Goal: Transaction & Acquisition: Purchase product/service

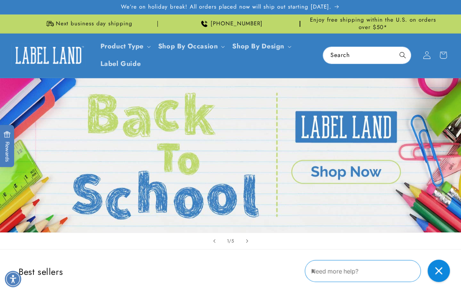
click at [427, 54] on icon at bounding box center [427, 55] width 8 height 8
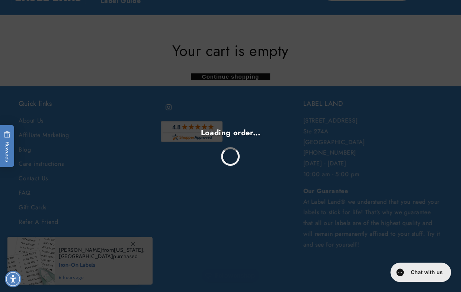
scroll to position [151, 0]
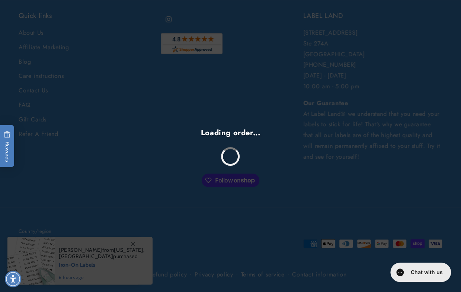
click at [132, 242] on div "Loading order..." at bounding box center [230, 146] width 461 height 292
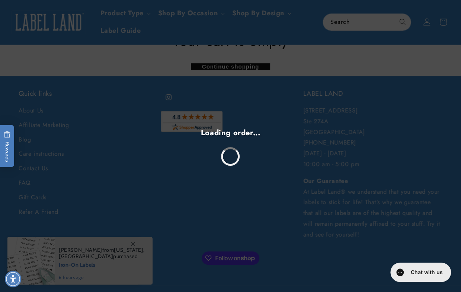
scroll to position [0, 0]
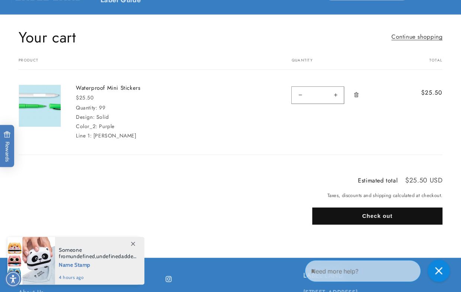
scroll to position [112, 0]
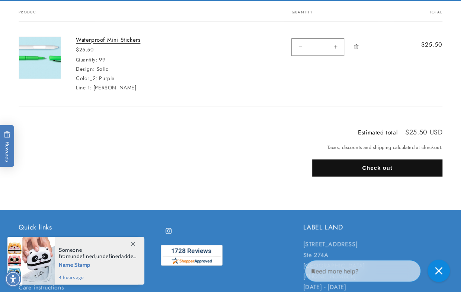
click at [85, 40] on link "Waterproof Mini Stickers" at bounding box center [132, 39] width 112 height 7
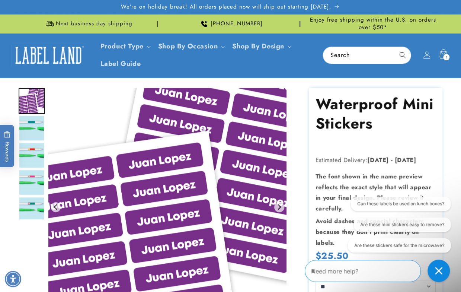
click at [442, 54] on icon at bounding box center [442, 54] width 17 height 17
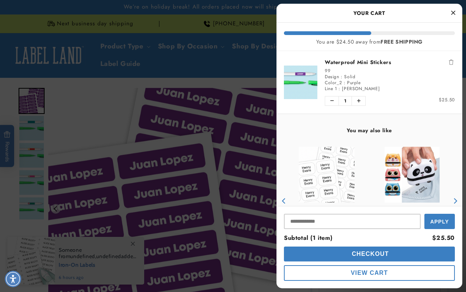
click at [74, 115] on div at bounding box center [233, 146] width 466 height 292
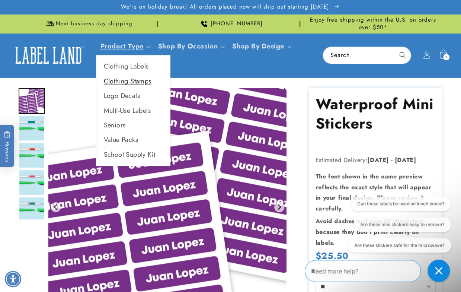
click at [129, 81] on link "Clothing Stamps" at bounding box center [133, 81] width 74 height 15
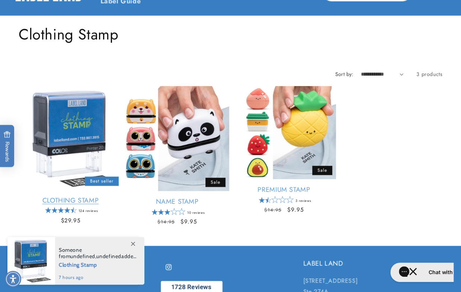
scroll to position [74, 0]
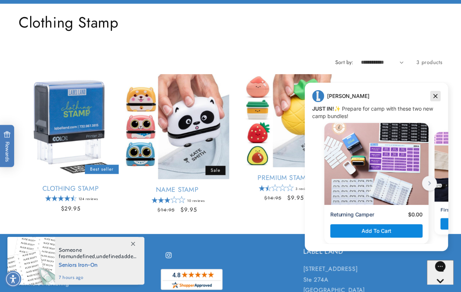
click at [435, 95] on icon "Dismiss campaign" at bounding box center [434, 95] width 7 height 9
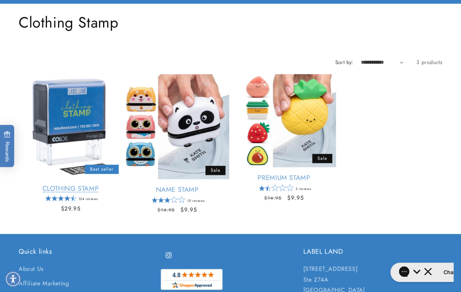
click at [57, 188] on link "Clothing Stamp" at bounding box center [71, 188] width 104 height 9
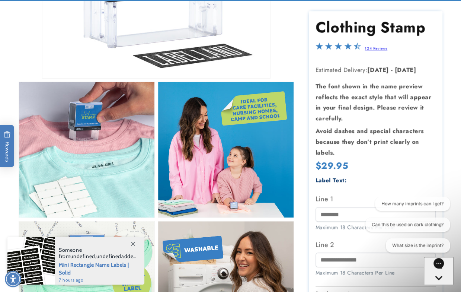
scroll to position [260, 0]
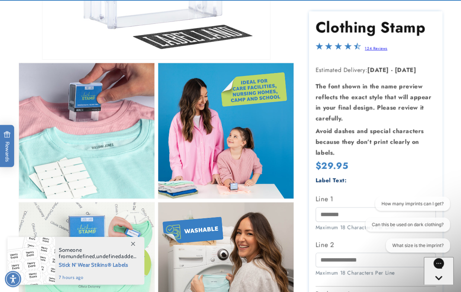
click at [376, 49] on link "124 Reviews" at bounding box center [375, 49] width 23 height 6
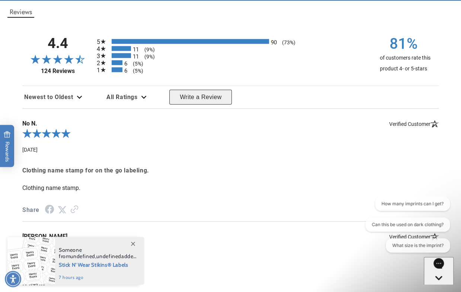
scroll to position [978, 0]
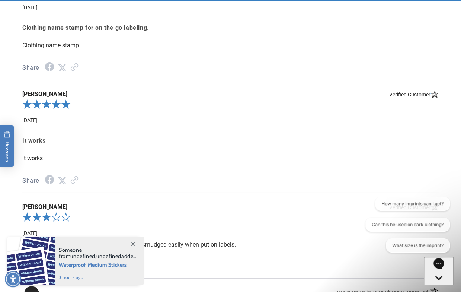
scroll to position [1276, 0]
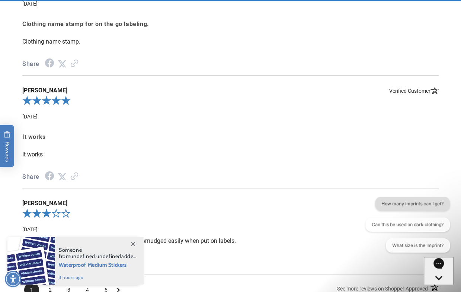
click at [413, 203] on button "How many imprints can I get?" at bounding box center [412, 203] width 75 height 14
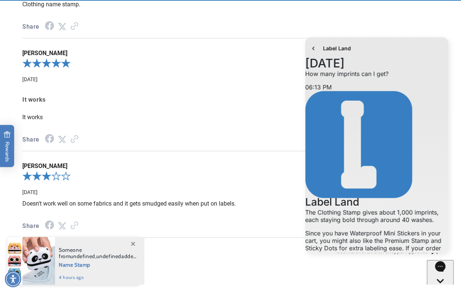
scroll to position [129, 0]
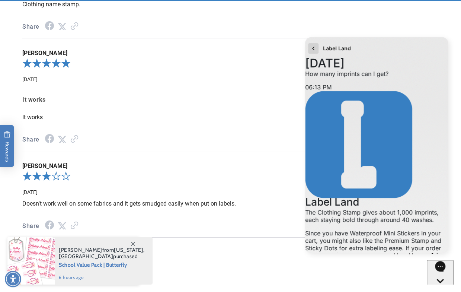
click at [312, 48] on icon "go to home page" at bounding box center [313, 47] width 2 height 3
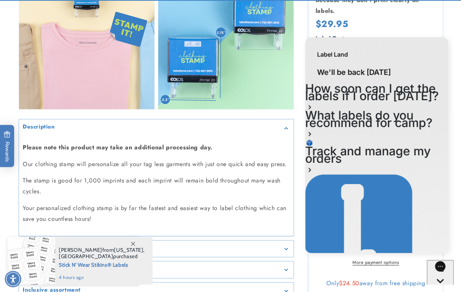
scroll to position [669, 0]
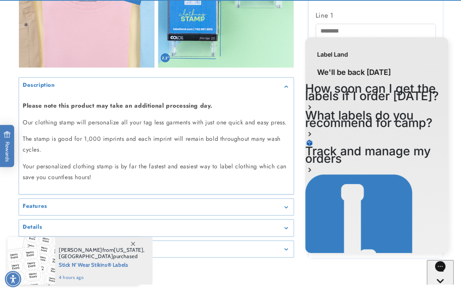
click at [285, 204] on div "Features" at bounding box center [156, 207] width 267 height 6
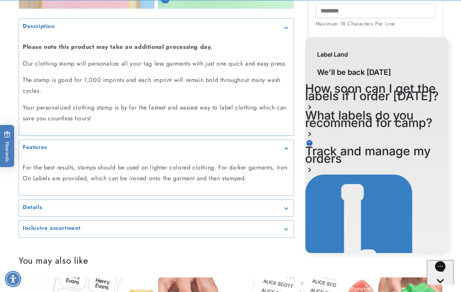
scroll to position [744, 0]
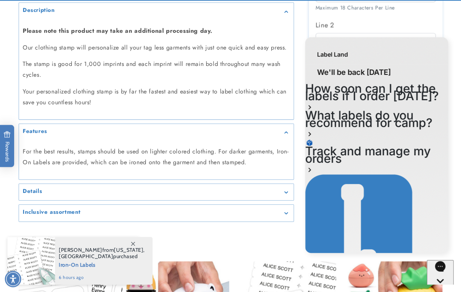
click at [285, 191] on icon "Gallery Viewer" at bounding box center [286, 192] width 3 height 2
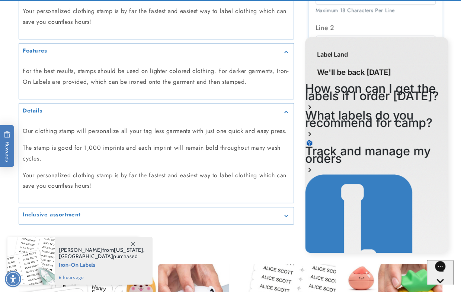
scroll to position [855, 0]
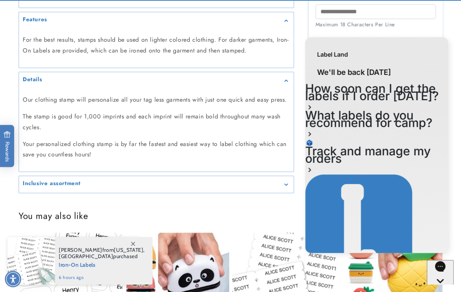
click at [55, 180] on h2 "Inclusive assortment" at bounding box center [52, 183] width 58 height 7
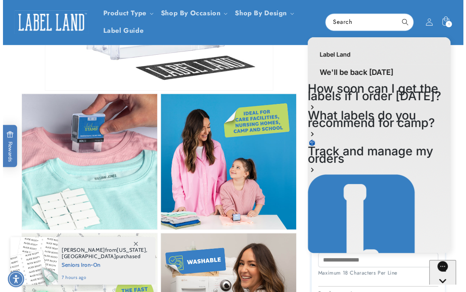
scroll to position [37, 0]
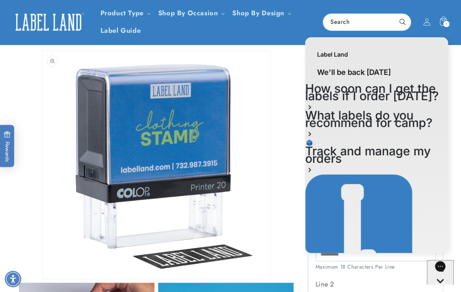
click at [42, 279] on button "Open media 1 in modal" at bounding box center [42, 279] width 0 height 0
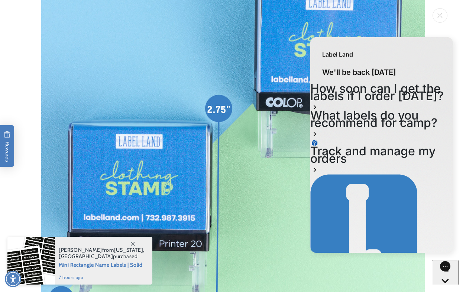
scroll to position [2407, 0]
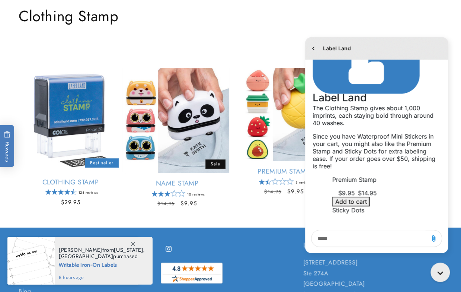
scroll to position [129, 0]
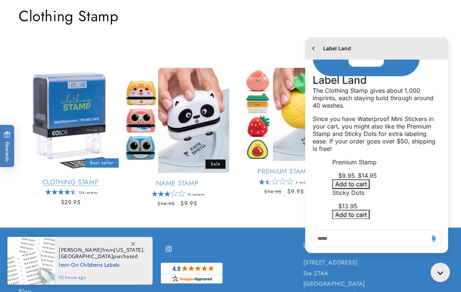
click at [60, 178] on link "Clothing Stamp" at bounding box center [71, 182] width 104 height 9
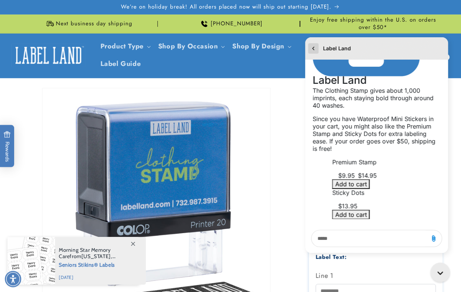
click at [315, 49] on icon "go to home page" at bounding box center [312, 48] width 7 height 9
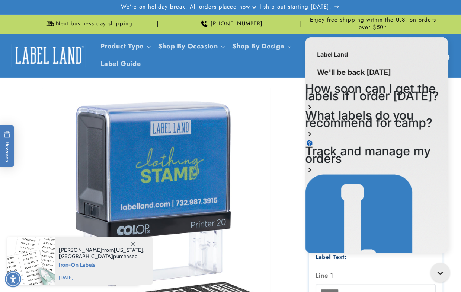
scroll to position [37, 0]
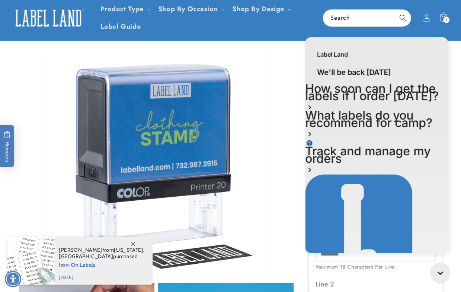
click at [351, 256] on div "Label Land We'll be back [DATE] How soon can I get the labels if I order [DATE]…" at bounding box center [376, 145] width 154 height 225
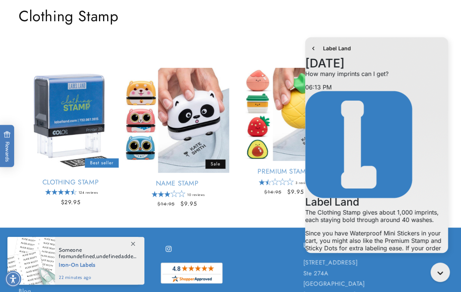
scroll to position [129, 0]
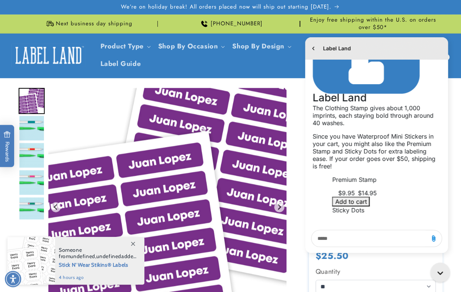
scroll to position [129, 0]
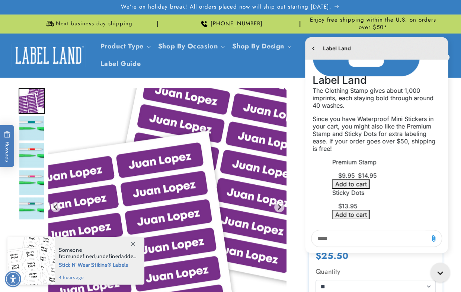
drag, startPoint x: 348, startPoint y: 47, endPoint x: 337, endPoint y: 49, distance: 10.9
click at [348, 48] on span "Label Land" at bounding box center [337, 48] width 28 height 7
click at [311, 48] on icon "go to home page" at bounding box center [312, 48] width 7 height 9
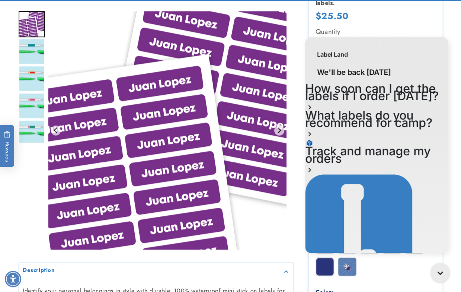
scroll to position [260, 0]
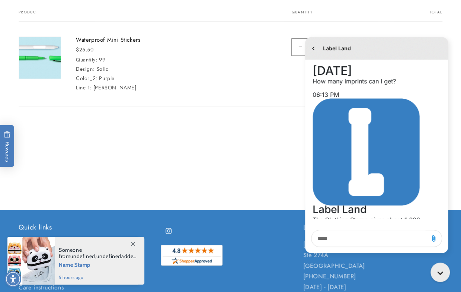
scroll to position [129, 0]
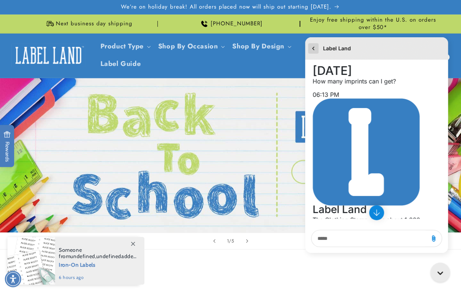
click at [314, 47] on icon "go to home page" at bounding box center [313, 47] width 2 height 3
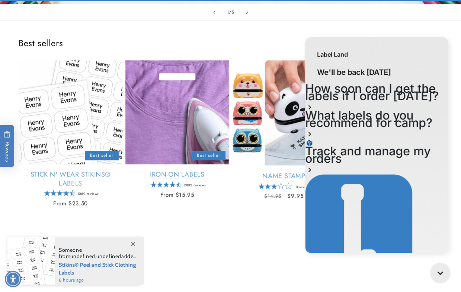
scroll to position [298, 0]
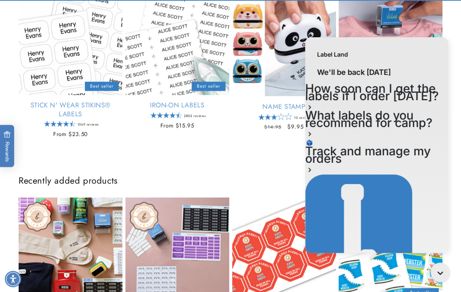
click at [406, 101] on link "Clothing Stamp" at bounding box center [390, 105] width 104 height 9
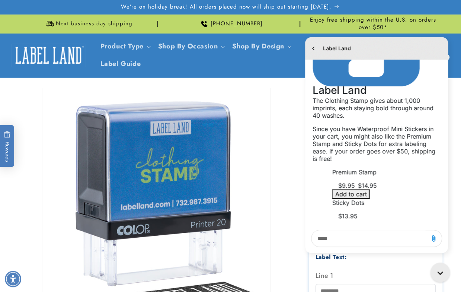
scroll to position [129, 0]
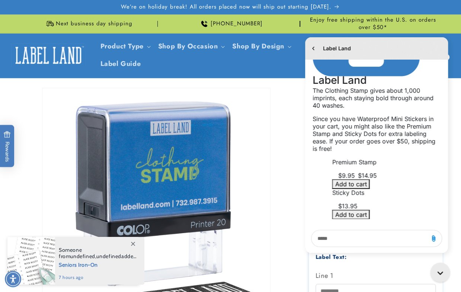
click at [361, 49] on div "Label Land" at bounding box center [376, 48] width 143 height 22
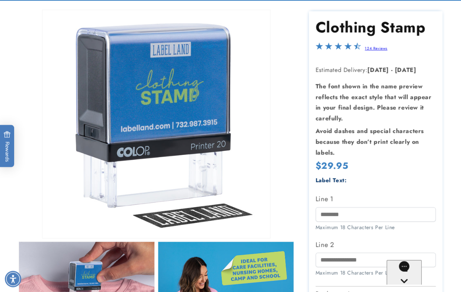
scroll to position [112, 0]
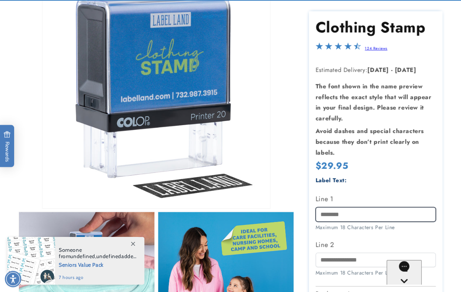
click at [354, 216] on input "Line 1" at bounding box center [375, 214] width 121 height 15
type input "******"
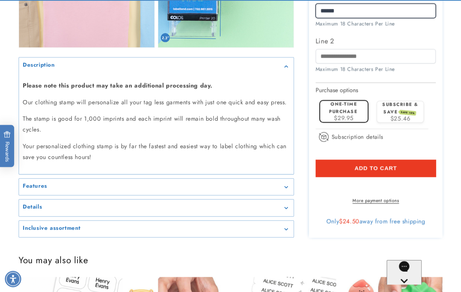
scroll to position [707, 0]
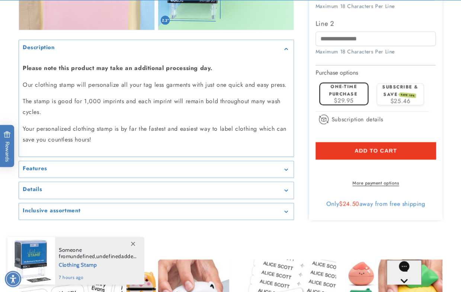
click at [49, 168] on div "Features" at bounding box center [156, 170] width 267 height 6
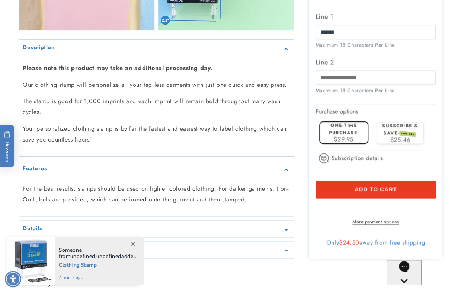
click at [49, 168] on div "Features" at bounding box center [156, 170] width 267 height 6
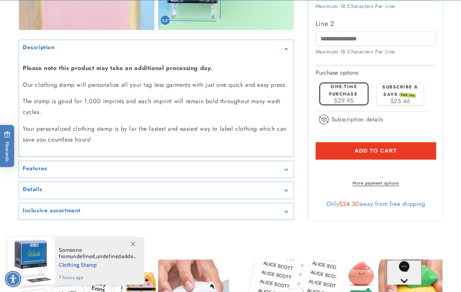
click at [49, 186] on summary "Details" at bounding box center [156, 190] width 274 height 17
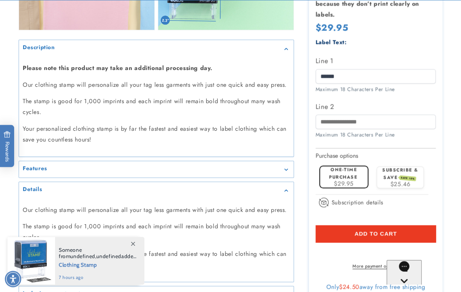
scroll to position [781, 0]
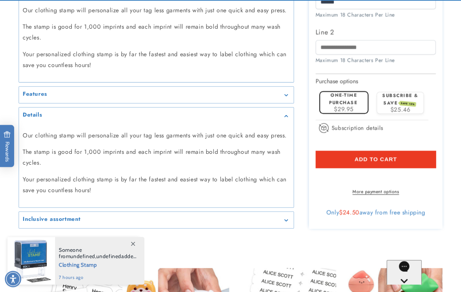
click at [71, 216] on h2 "Inclusive assortment" at bounding box center [52, 218] width 58 height 7
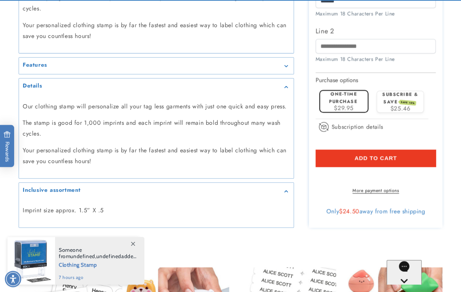
scroll to position [893, 0]
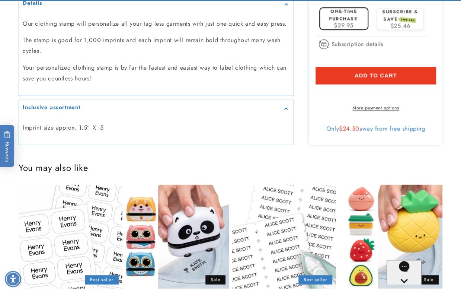
click at [379, 73] on span "Add to cart" at bounding box center [375, 76] width 42 height 7
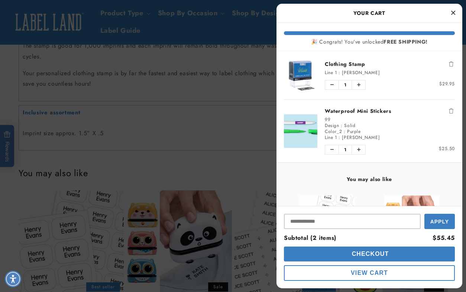
click at [453, 11] on icon "Close Cart" at bounding box center [454, 12] width 4 height 7
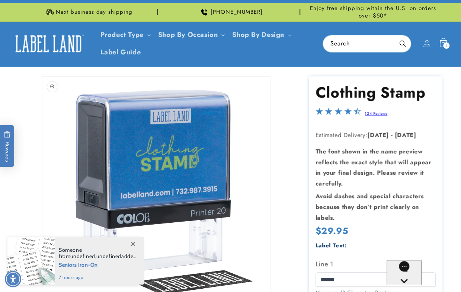
scroll to position [0, 0]
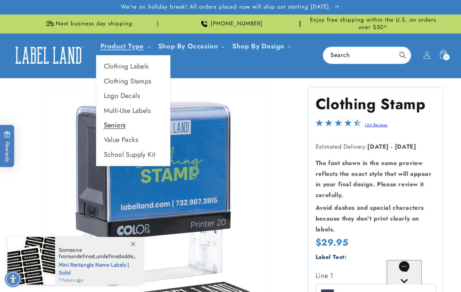
click at [117, 123] on link "Seniors" at bounding box center [133, 125] width 74 height 15
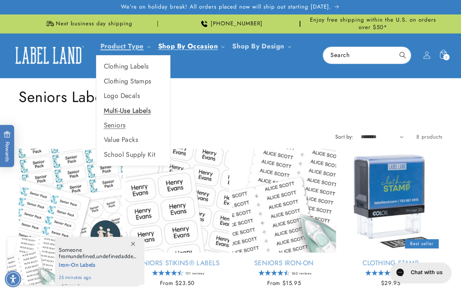
click at [119, 112] on link "Multi-Use Labels" at bounding box center [133, 110] width 74 height 15
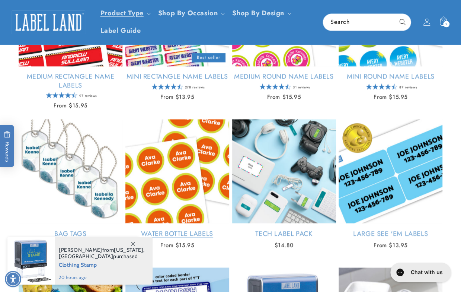
scroll to position [446, 0]
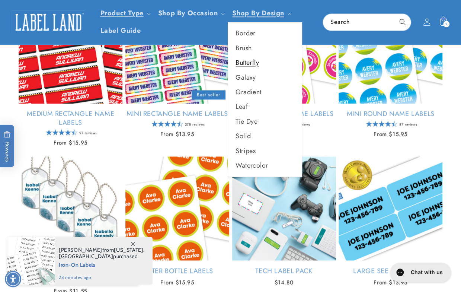
click at [253, 63] on link "Butterfly" at bounding box center [265, 62] width 74 height 15
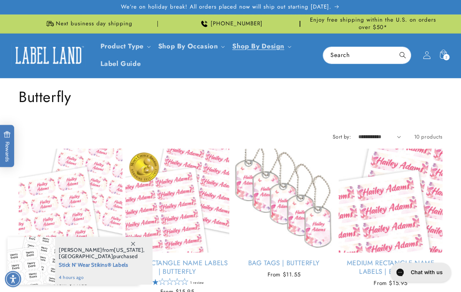
click at [426, 56] on icon at bounding box center [427, 55] width 8 height 8
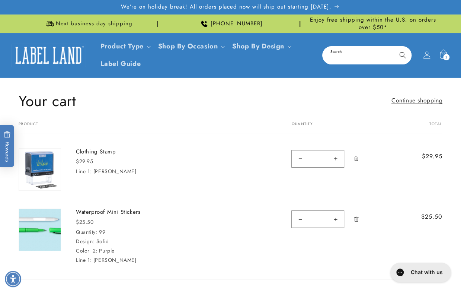
click at [347, 56] on input "Search" at bounding box center [367, 55] width 88 height 17
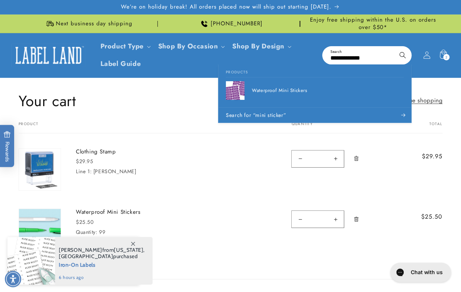
type input "**********"
click at [394, 47] on button "Search" at bounding box center [402, 55] width 16 height 16
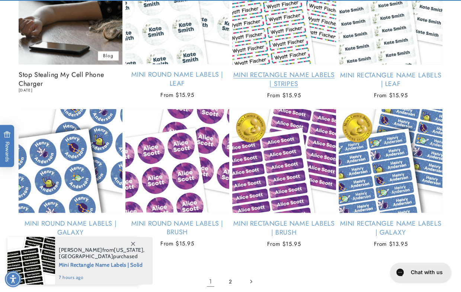
scroll to position [818, 0]
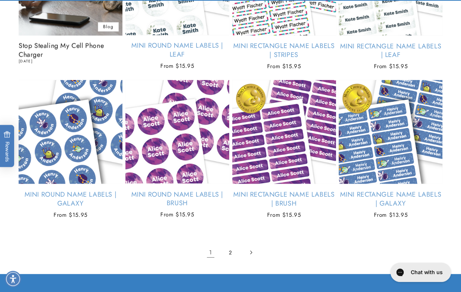
click at [251, 250] on icon "Next page" at bounding box center [251, 252] width 2 height 8
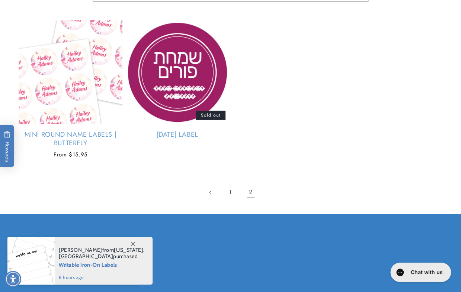
scroll to position [186, 0]
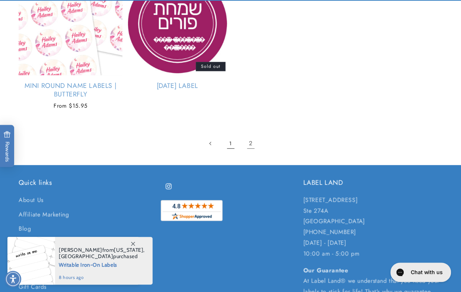
click at [230, 139] on link "1" at bounding box center [230, 143] width 16 height 16
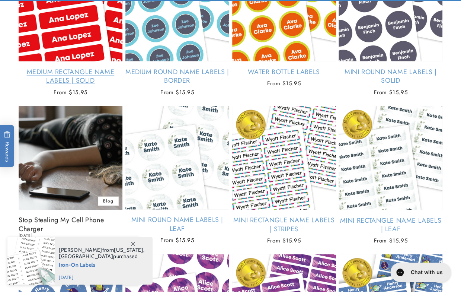
scroll to position [669, 0]
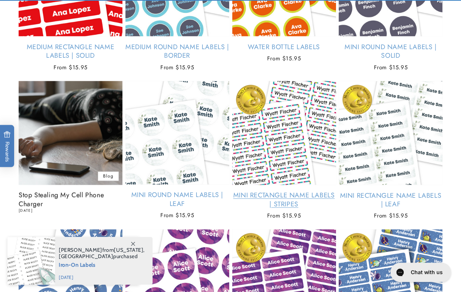
click at [273, 190] on link "Mini Rectangle Name Labels | Stripes" at bounding box center [284, 198] width 104 height 17
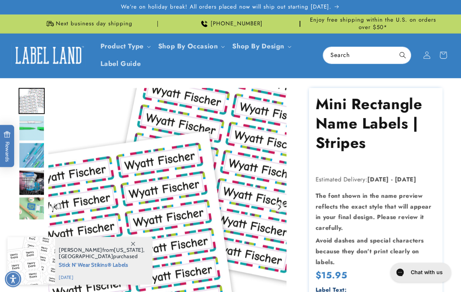
click at [31, 158] on img "Go to slide 3" at bounding box center [32, 155] width 26 height 26
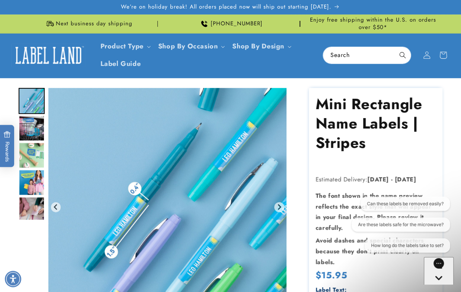
scroll to position [74, 0]
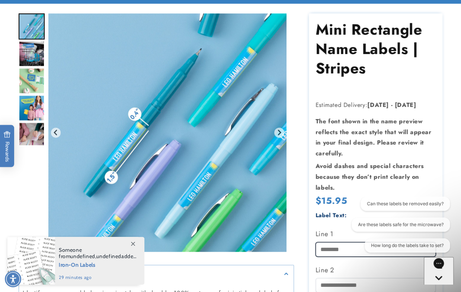
click at [341, 249] on input "Line 1" at bounding box center [375, 249] width 121 height 15
type input "******"
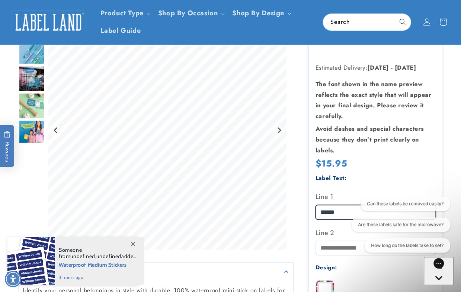
scroll to position [0, 0]
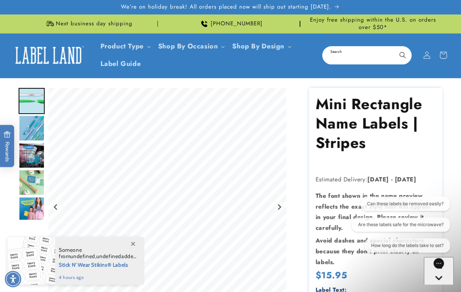
click at [360, 54] on input "Search" at bounding box center [367, 55] width 88 height 17
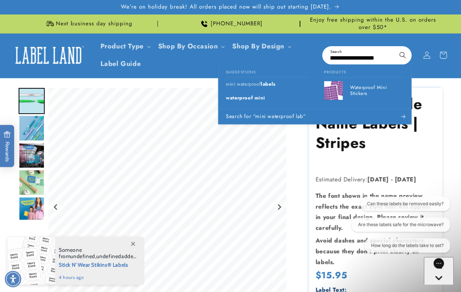
scroll to position [0, 15]
type input "**********"
click at [394, 47] on button "Search" at bounding box center [402, 55] width 16 height 16
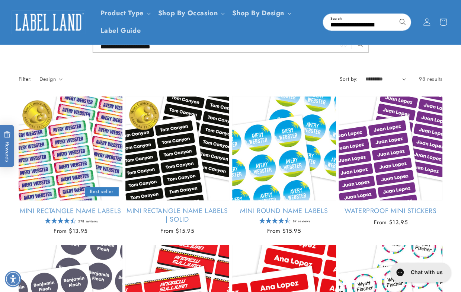
scroll to position [74, 0]
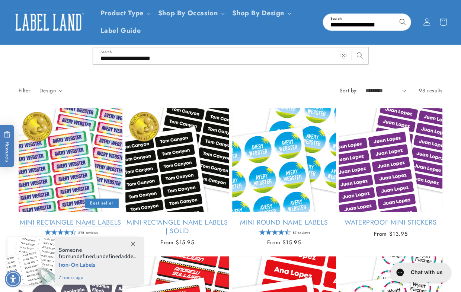
click at [62, 218] on link "Mini Rectangle Name Labels" at bounding box center [71, 222] width 104 height 9
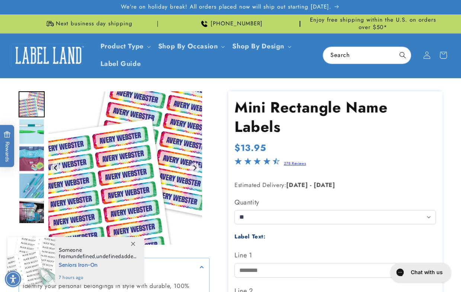
click at [133, 240] on span at bounding box center [132, 243] width 13 height 13
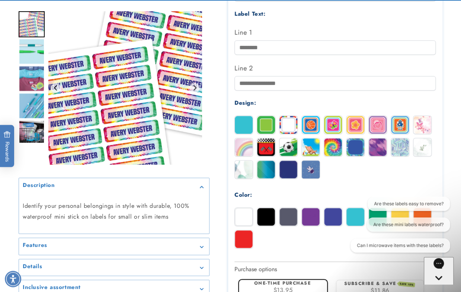
scroll to position [223, 0]
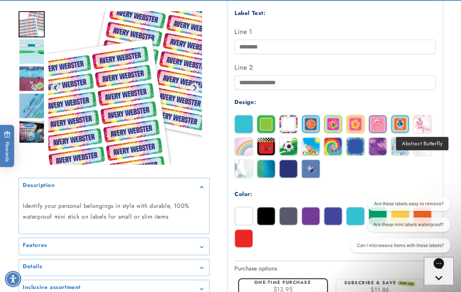
click at [424, 124] on img at bounding box center [422, 124] width 18 height 18
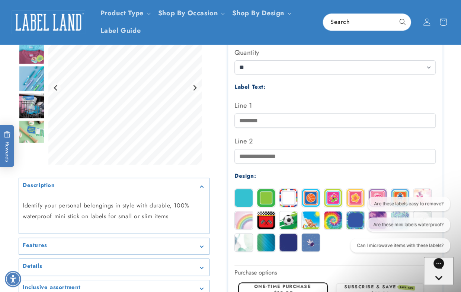
scroll to position [149, 0]
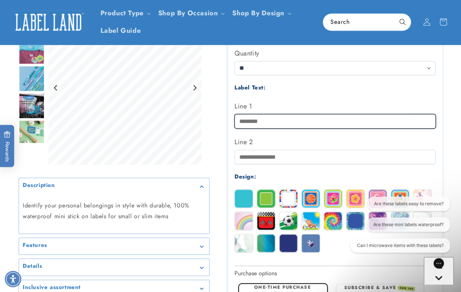
click at [261, 120] on input "Line 1" at bounding box center [334, 121] width 201 height 15
type input "******"
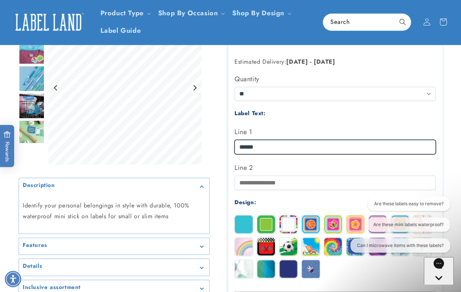
scroll to position [112, 0]
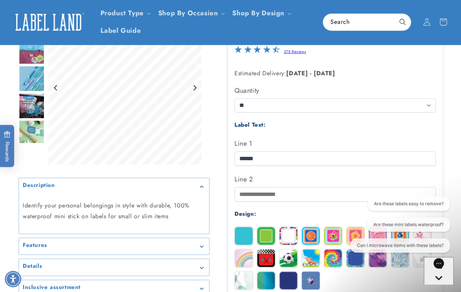
click at [333, 233] on img at bounding box center [333, 236] width 18 height 18
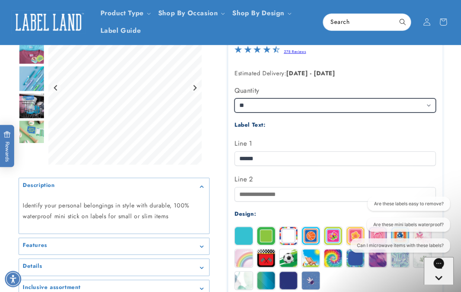
click at [255, 106] on select "** ** **" at bounding box center [334, 105] width 201 height 14
select select "**"
click at [234, 98] on select "** ** **" at bounding box center [334, 105] width 201 height 14
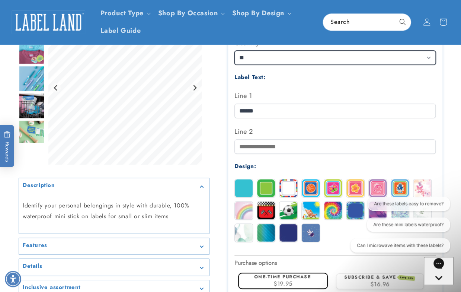
scroll to position [149, 0]
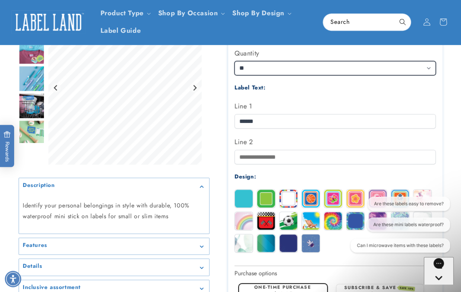
click at [251, 63] on select "** ** **" at bounding box center [334, 68] width 201 height 14
select select "**"
click at [234, 61] on select "** ** **" at bounding box center [334, 68] width 201 height 14
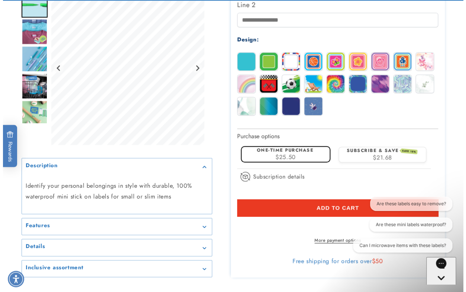
scroll to position [298, 0]
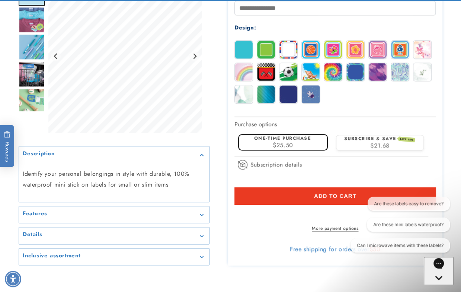
click at [288, 141] on span "$25.50" at bounding box center [283, 145] width 20 height 9
click at [328, 197] on span "Add to cart" at bounding box center [335, 195] width 42 height 7
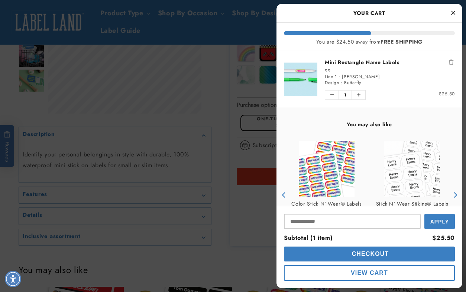
click at [362, 267] on button "View Cart" at bounding box center [369, 273] width 171 height 16
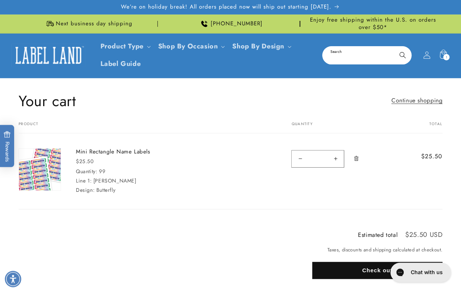
click at [354, 55] on input "Search" at bounding box center [367, 55] width 88 height 17
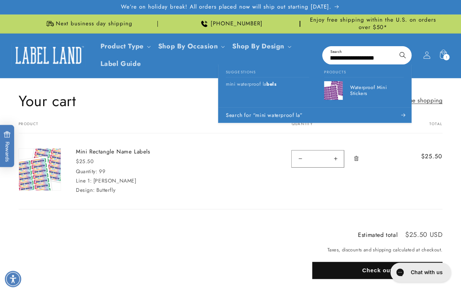
scroll to position [0, 15]
type input "**********"
click at [394, 47] on button "Search" at bounding box center [402, 55] width 16 height 16
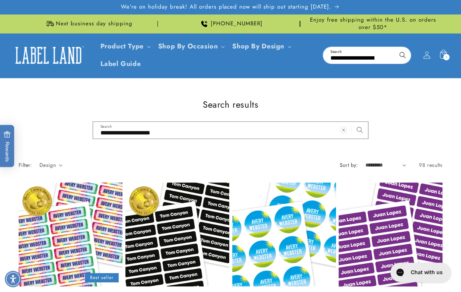
click at [378, 291] on link "Waterproof Mini Stickers" at bounding box center [390, 296] width 104 height 9
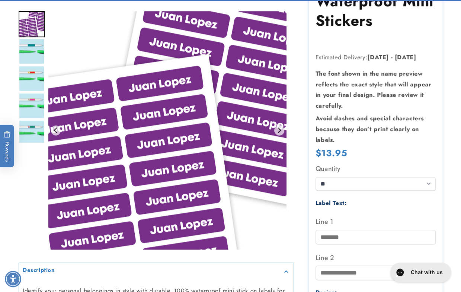
scroll to position [186, 0]
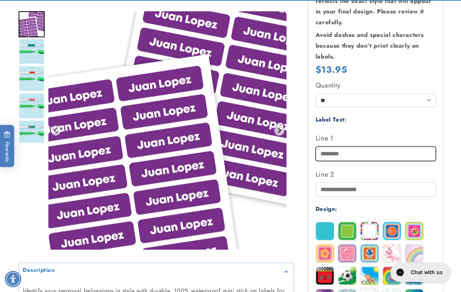
click at [344, 155] on input "Line 1" at bounding box center [375, 153] width 121 height 15
type input "******"
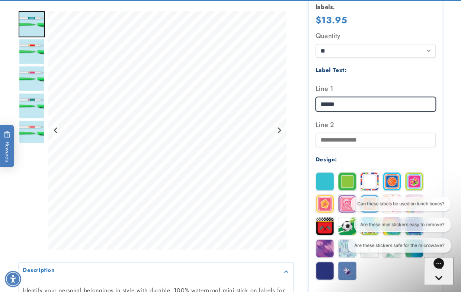
scroll to position [335, 0]
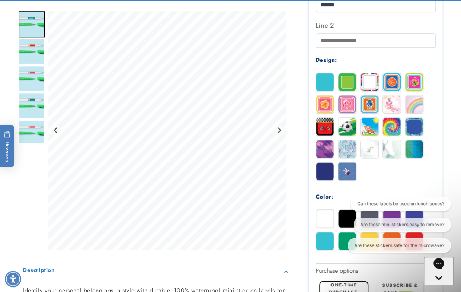
click at [392, 213] on div "Can these labels be used on lunch boxes? Are these mini stickers easy to remove…" at bounding box center [398, 225] width 102 height 59
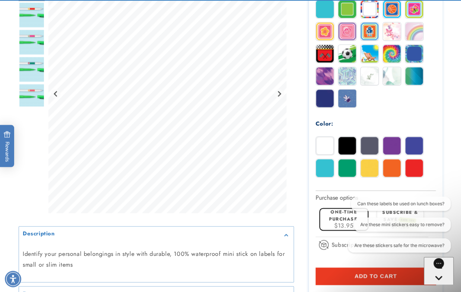
scroll to position [409, 0]
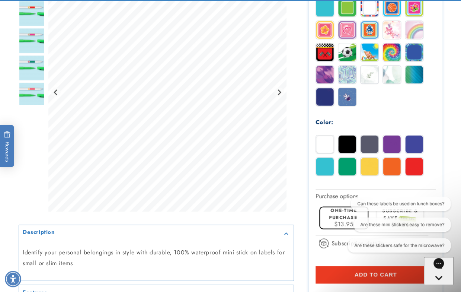
click at [394, 144] on img at bounding box center [392, 144] width 18 height 18
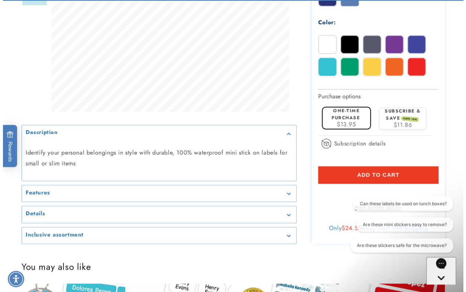
scroll to position [521, 0]
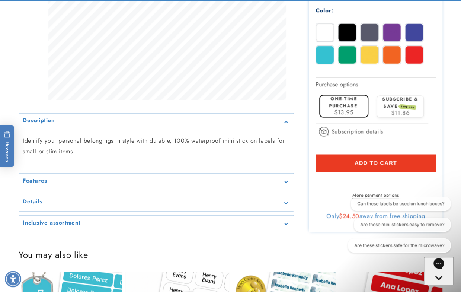
click at [381, 161] on span "Add to cart" at bounding box center [375, 162] width 42 height 7
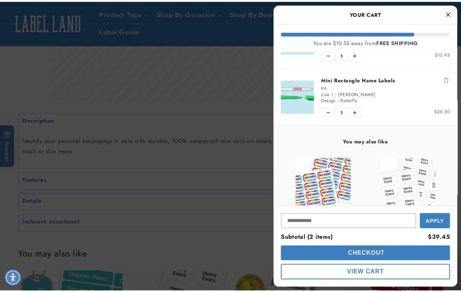
scroll to position [0, 0]
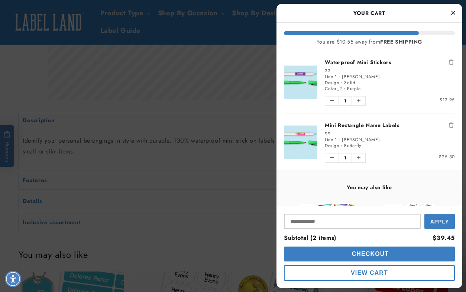
drag, startPoint x: 455, startPoint y: 11, endPoint x: 401, endPoint y: 6, distance: 54.6
click at [455, 11] on button "Close Cart" at bounding box center [453, 12] width 11 height 11
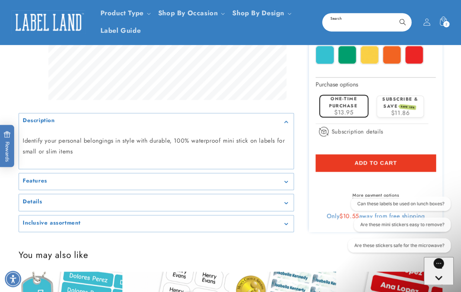
click at [355, 27] on input "Search" at bounding box center [367, 22] width 88 height 17
type input "*"
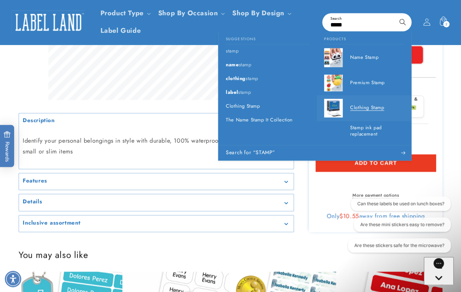
type input "*****"
click at [370, 106] on p "Clothing Stamp" at bounding box center [377, 108] width 54 height 6
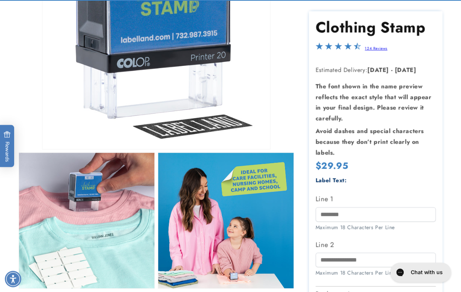
scroll to position [186, 0]
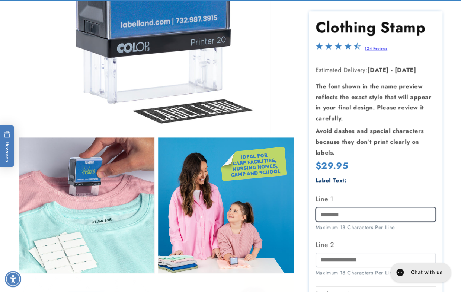
click at [341, 212] on input "Line 1" at bounding box center [375, 214] width 121 height 15
type input "******"
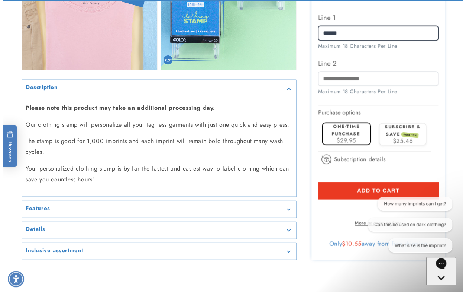
scroll to position [669, 0]
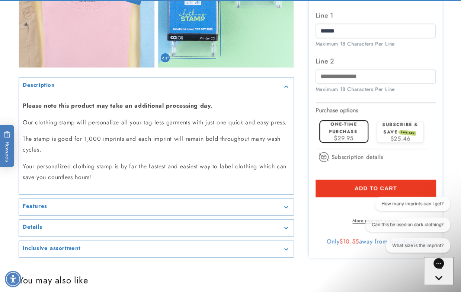
click at [380, 184] on span "Add to cart" at bounding box center [375, 187] width 42 height 7
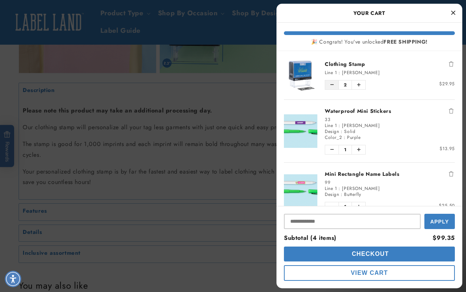
click at [333, 83] on icon "Decrease quantity of Clothing Stamp" at bounding box center [332, 85] width 3 height 4
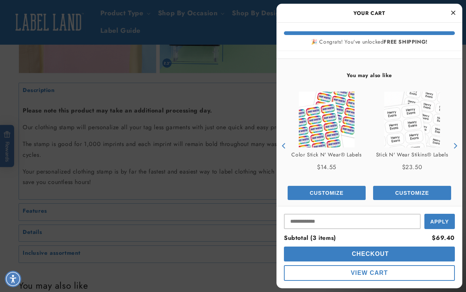
scroll to position [169, 0]
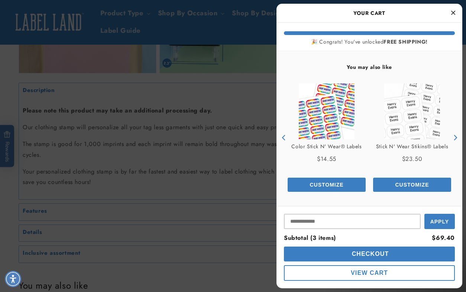
click at [371, 253] on span "Checkout" at bounding box center [369, 253] width 39 height 6
